Goal: Transaction & Acquisition: Purchase product/service

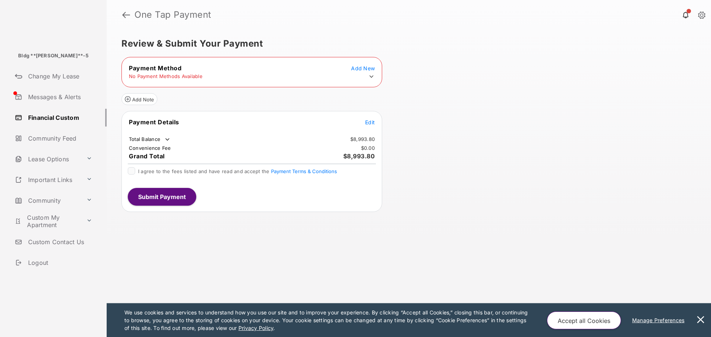
click at [368, 71] on span "Add New" at bounding box center [363, 68] width 24 height 6
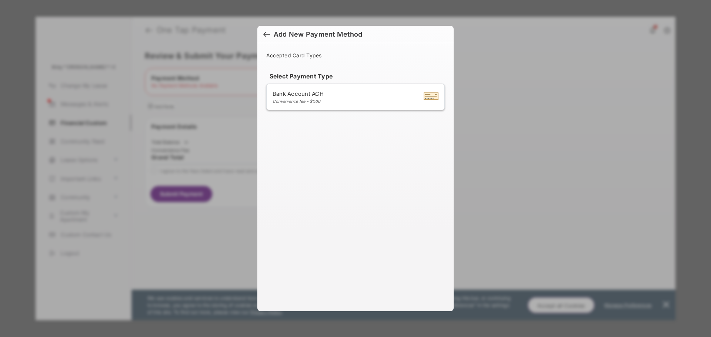
click at [336, 88] on li "Bank Account ACH Convenience fee - $1.00" at bounding box center [355, 97] width 178 height 27
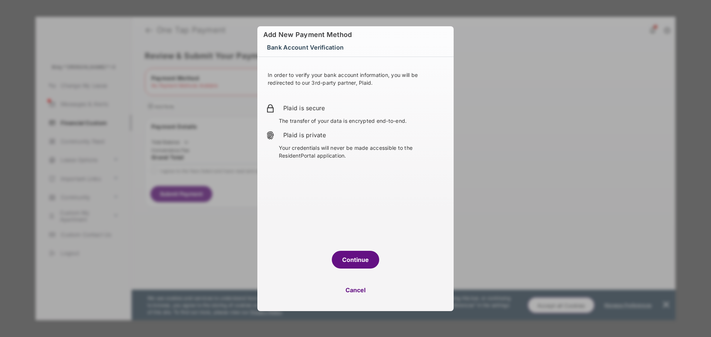
click at [352, 262] on button "Continue" at bounding box center [355, 260] width 47 height 18
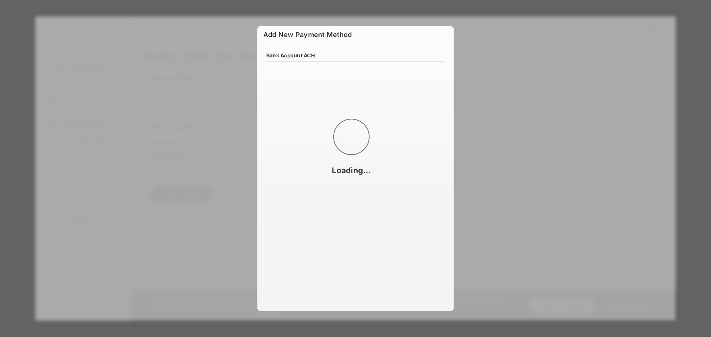
select select "**"
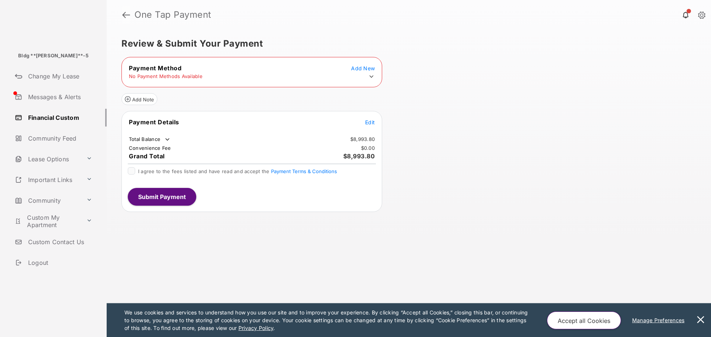
click at [127, 15] on link at bounding box center [126, 15] width 8 height 18
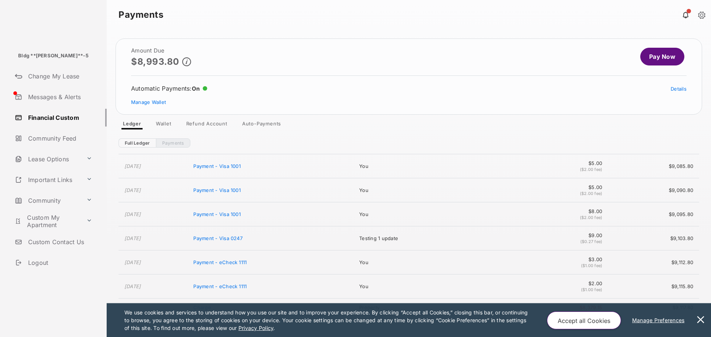
scroll to position [372, 0]
